Goal: Task Accomplishment & Management: Manage account settings

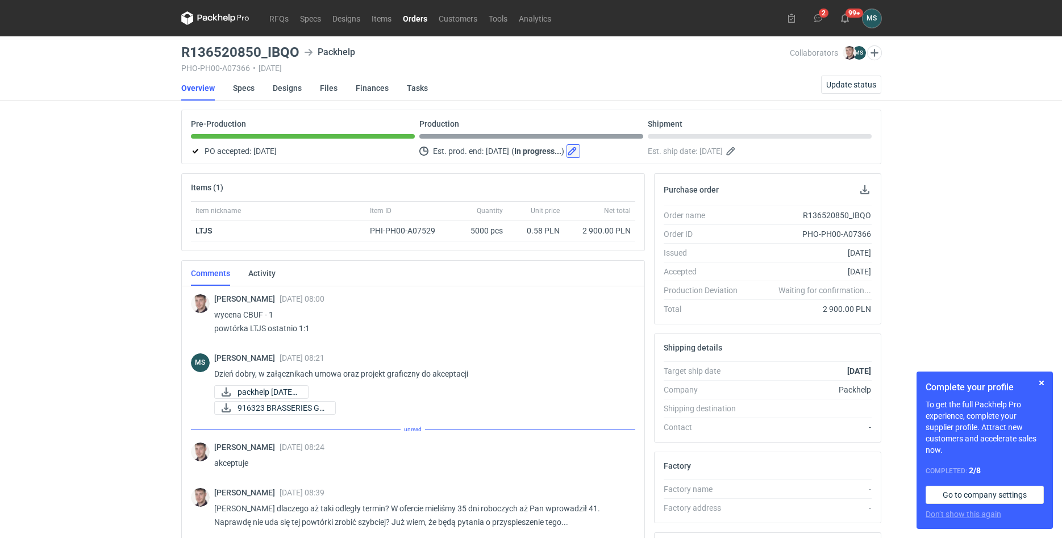
click at [580, 150] on button "button" at bounding box center [573, 151] width 14 height 14
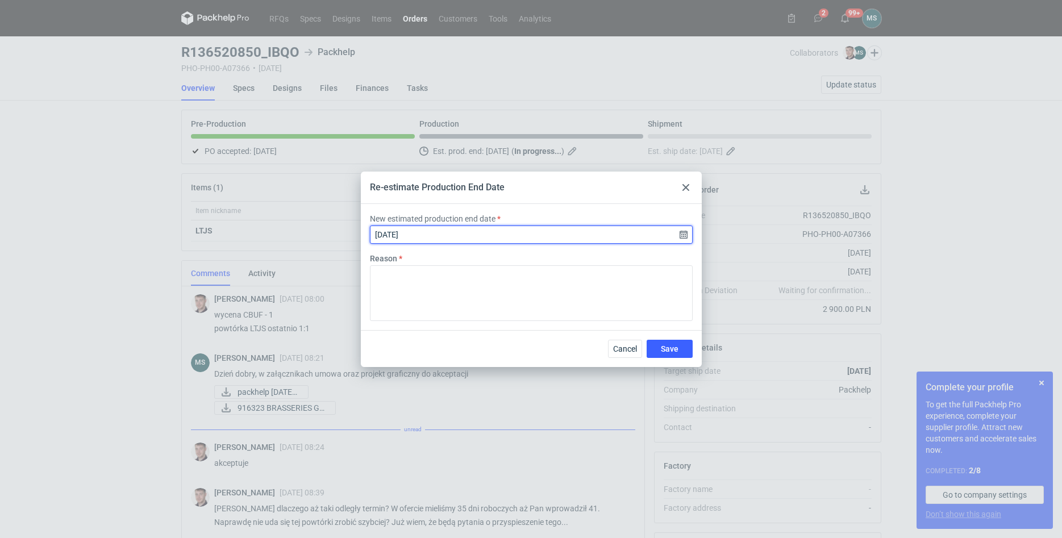
click at [506, 237] on input "[DATE]" at bounding box center [531, 235] width 323 height 18
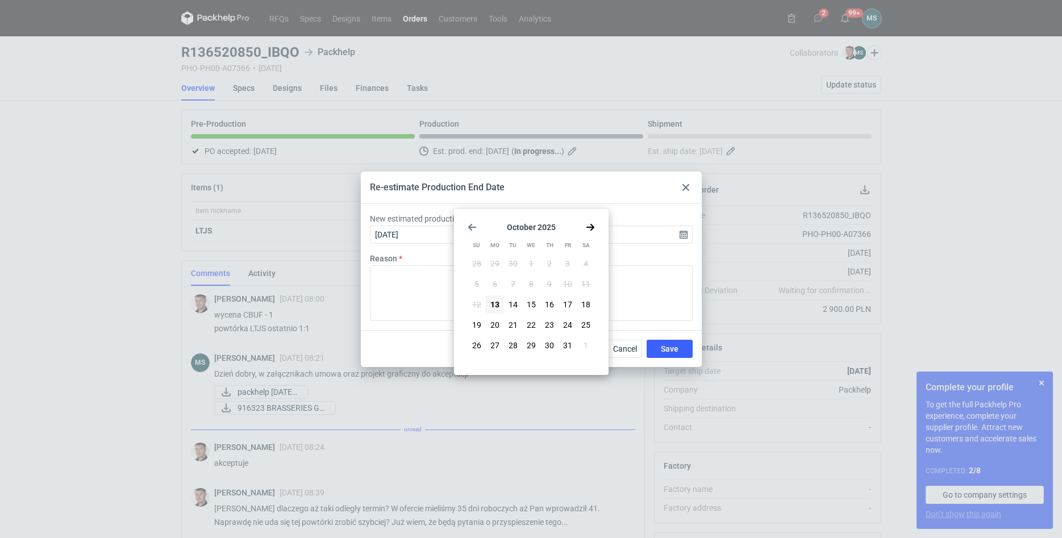
click at [587, 230] on icon "Go forward 1 month" at bounding box center [590, 227] width 9 height 9
click at [591, 230] on use "Go forward 1 month" at bounding box center [590, 227] width 8 height 7
click at [515, 268] on button "2" at bounding box center [513, 264] width 18 height 18
type input "[DATE]"
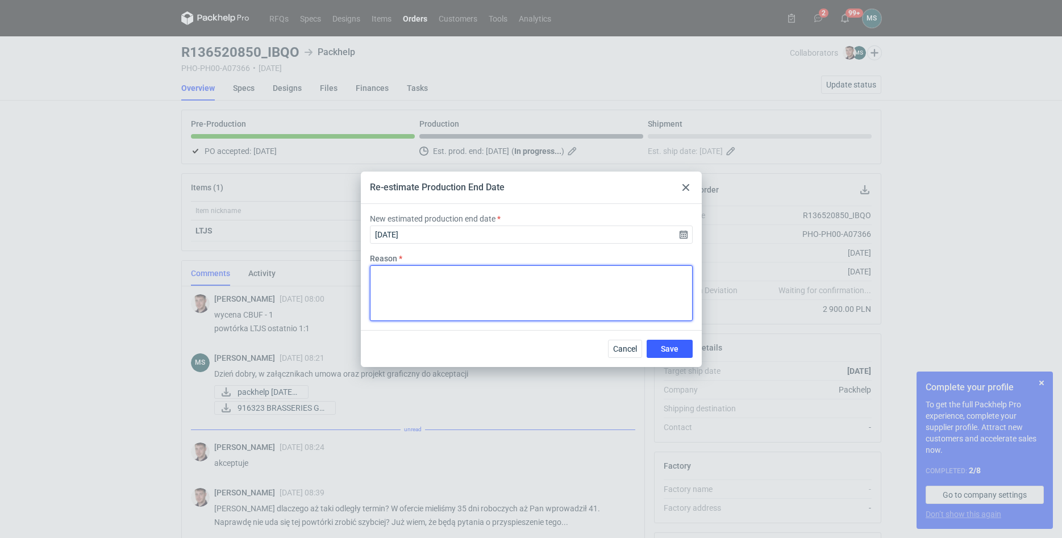
click at [514, 299] on textarea "Reason" at bounding box center [531, 293] width 323 height 56
type textarea "Zmiana terminu realizacji poprzez konsultację z kierownikiem produkcji"
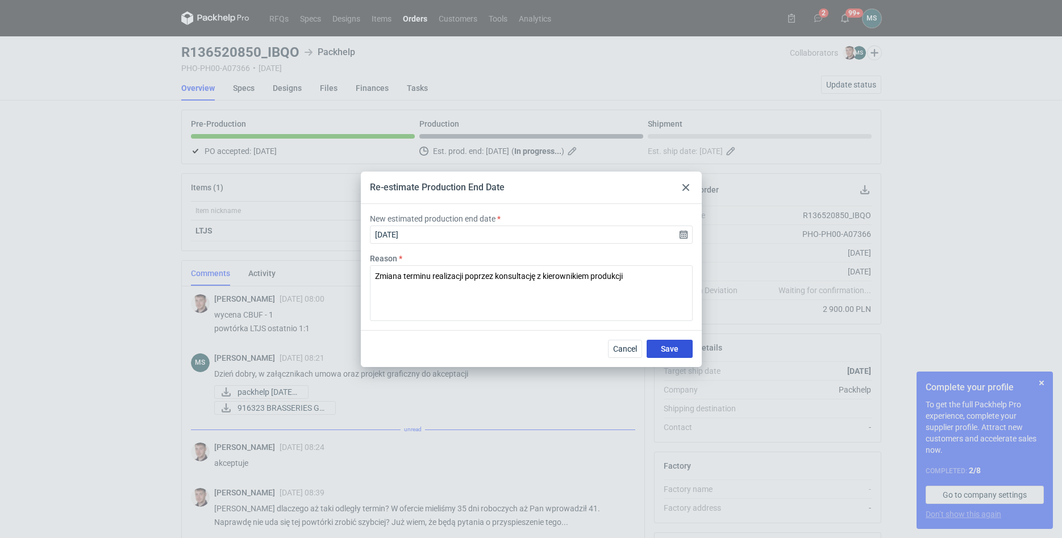
click at [667, 351] on span "Save" at bounding box center [670, 349] width 18 height 8
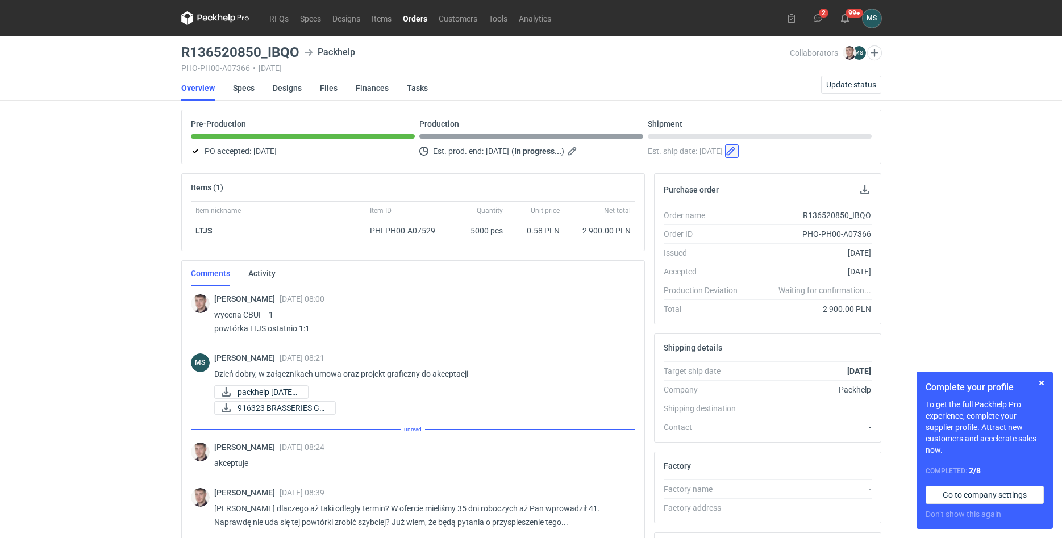
click at [739, 156] on button "button" at bounding box center [732, 151] width 14 height 14
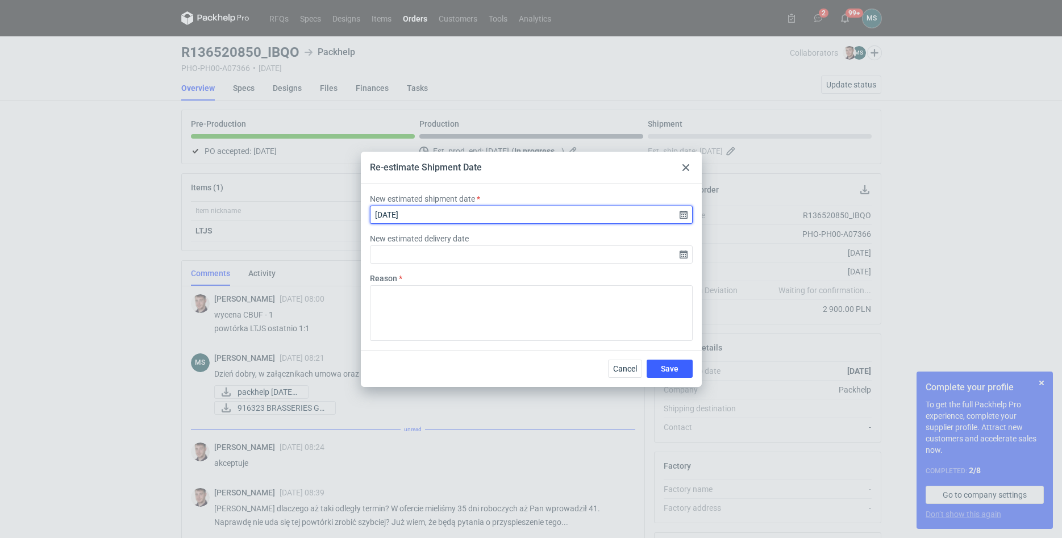
click at [426, 215] on input "[DATE]" at bounding box center [531, 215] width 323 height 18
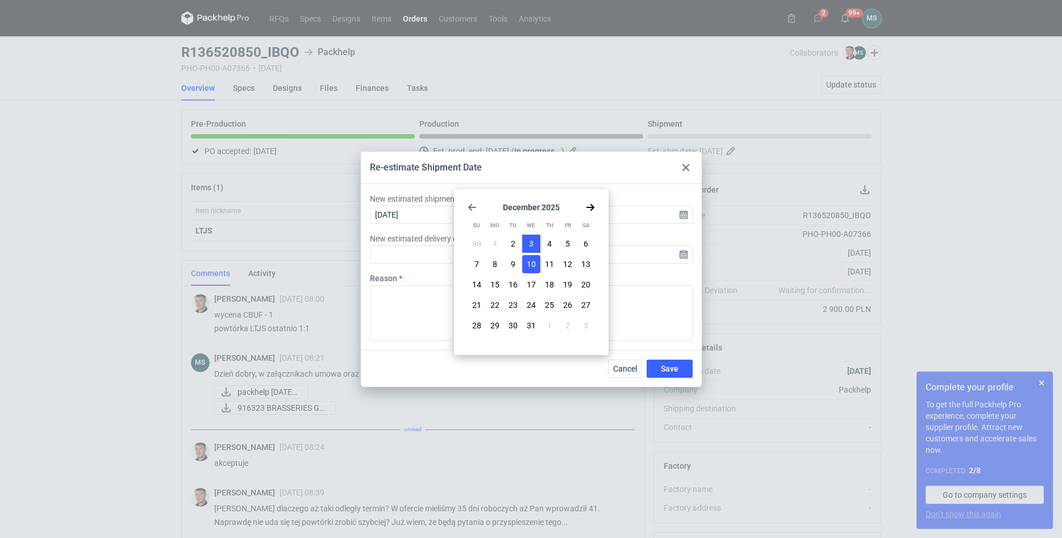
click at [532, 247] on span "3" at bounding box center [531, 243] width 5 height 11
type input "[DATE]"
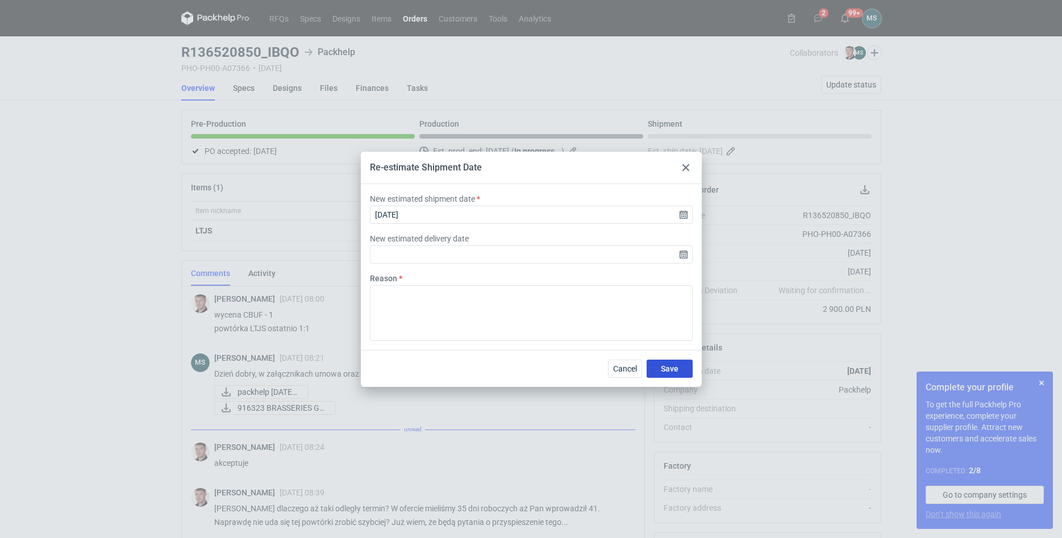
click at [674, 370] on span "Save" at bounding box center [670, 369] width 18 height 8
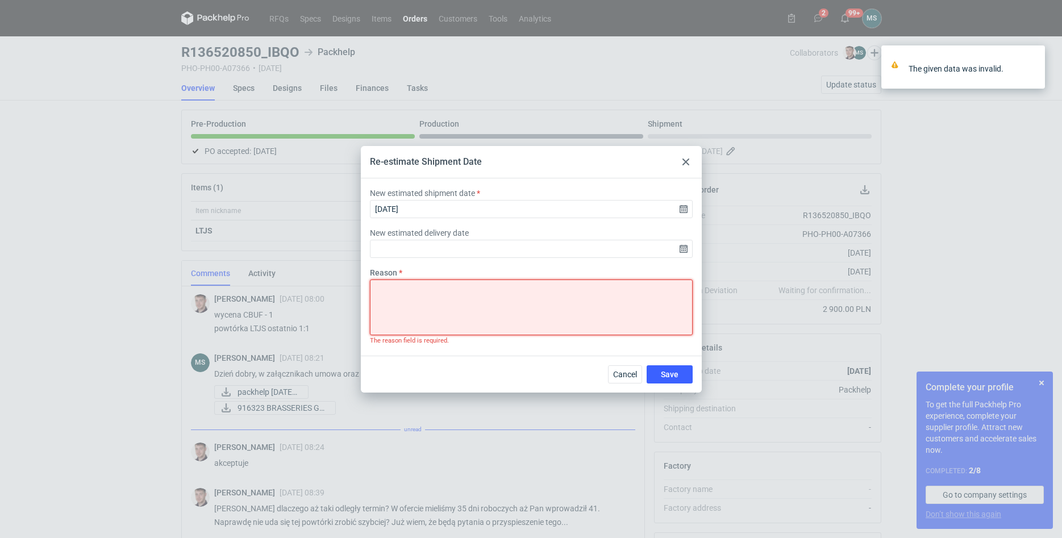
click at [512, 298] on textarea "Reason" at bounding box center [531, 308] width 323 height 56
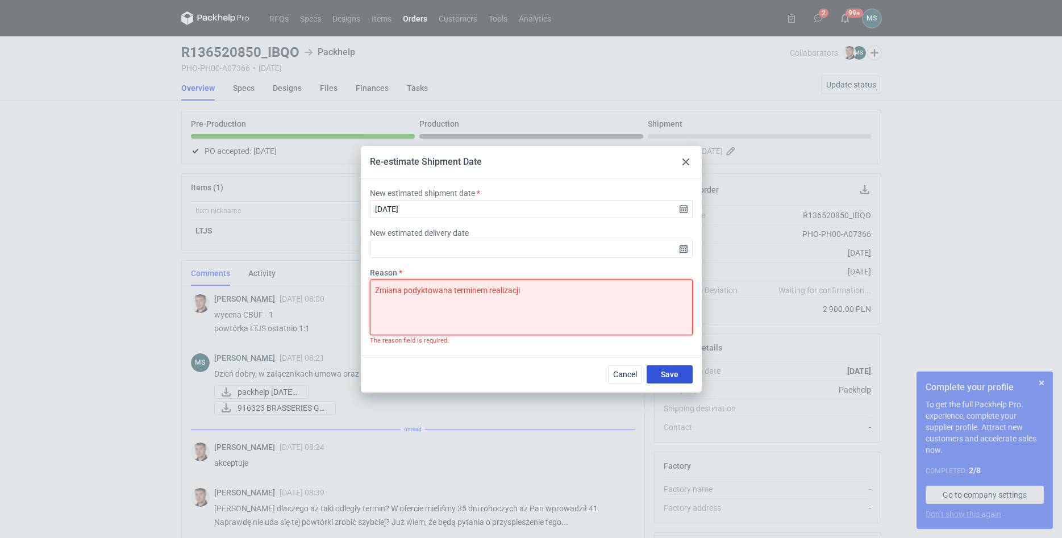
type textarea "Zmiana podyktowana terminem realizacji"
click at [666, 366] on div "Cancel Save" at bounding box center [531, 374] width 341 height 37
click at [666, 369] on button "Save" at bounding box center [670, 374] width 46 height 18
